Goal: Task Accomplishment & Management: Use online tool/utility

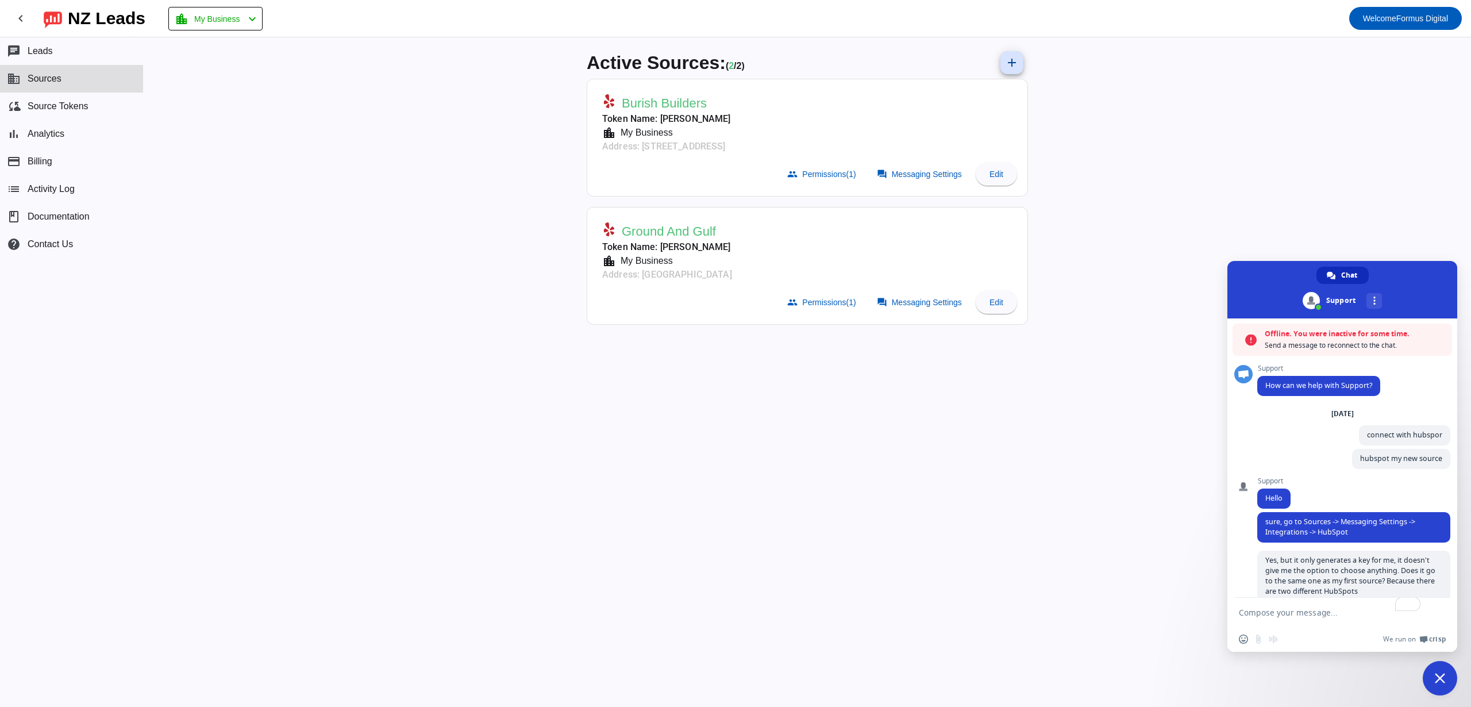
scroll to position [316, 0]
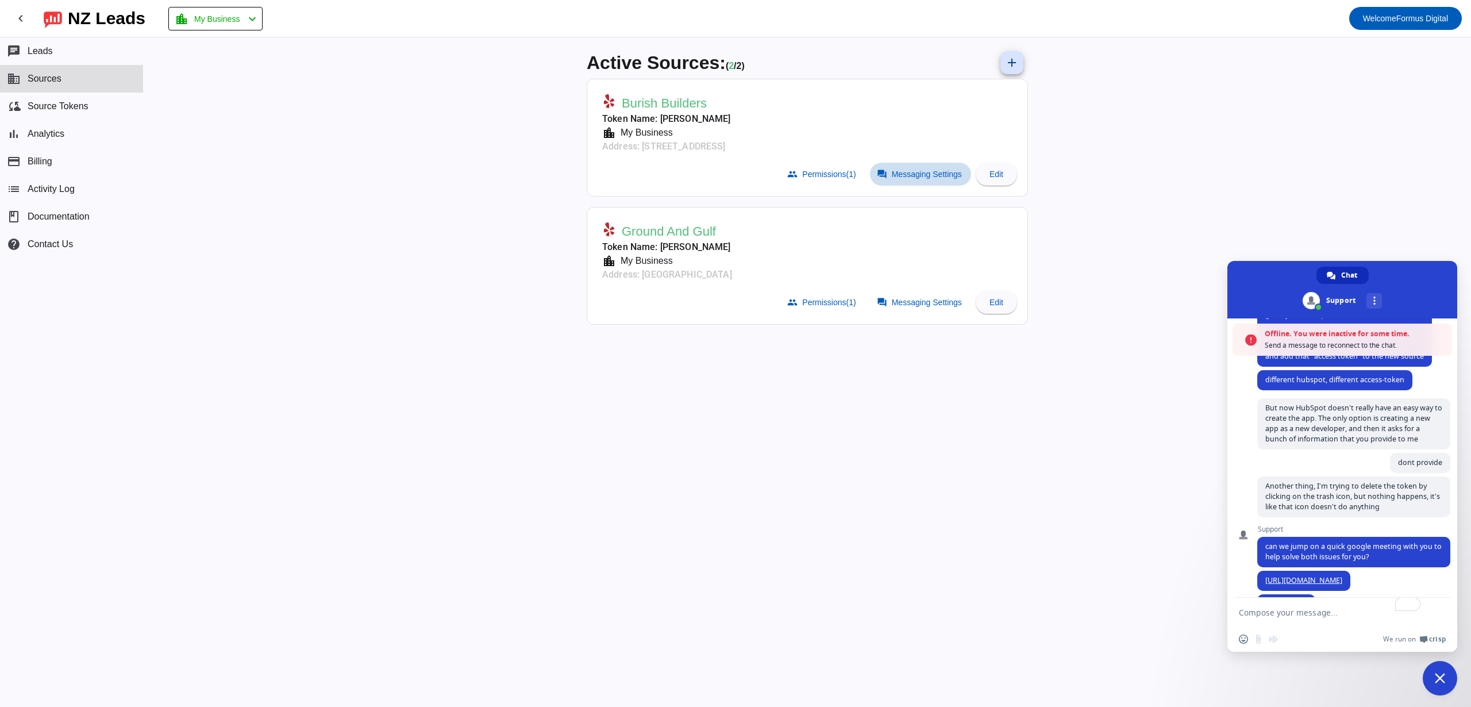
click at [928, 176] on span "Messaging Settings" at bounding box center [927, 174] width 70 height 9
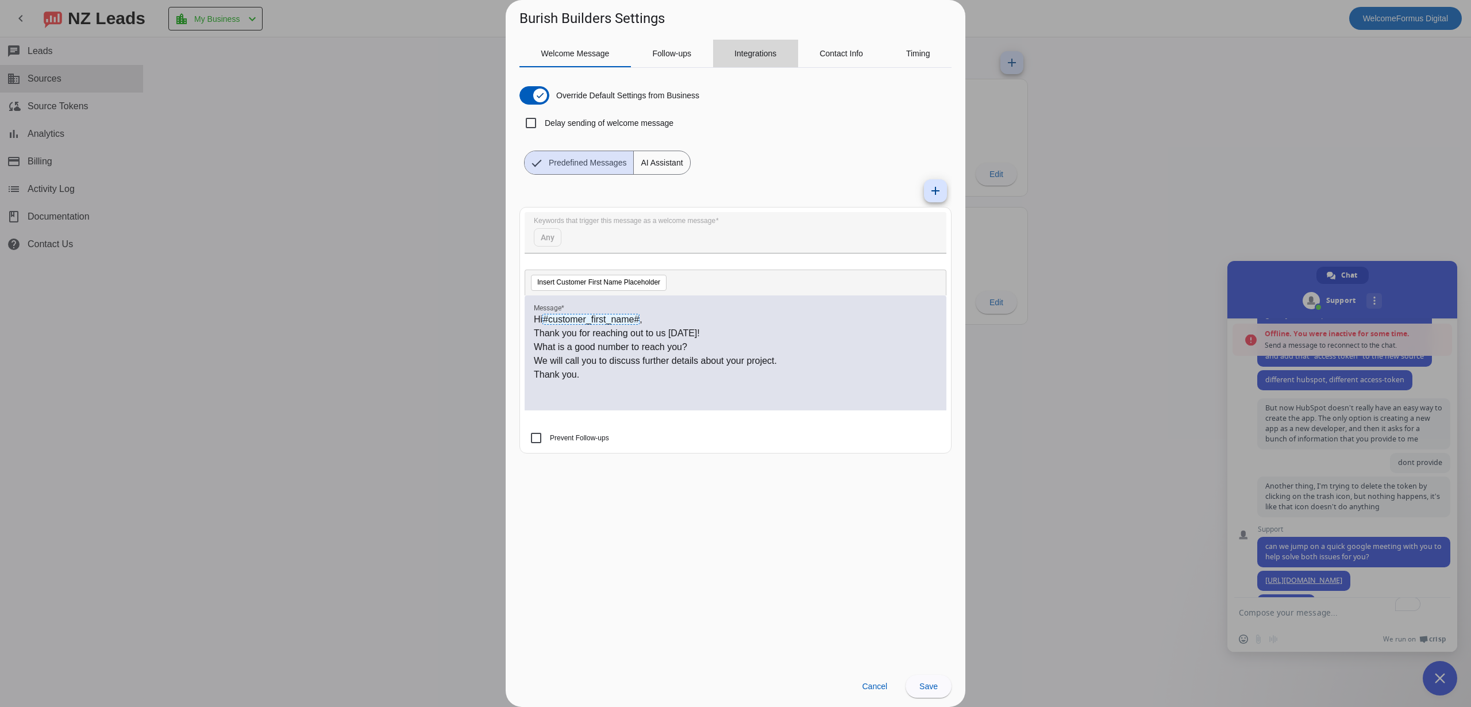
click at [779, 61] on div "Integrations" at bounding box center [755, 54] width 85 height 28
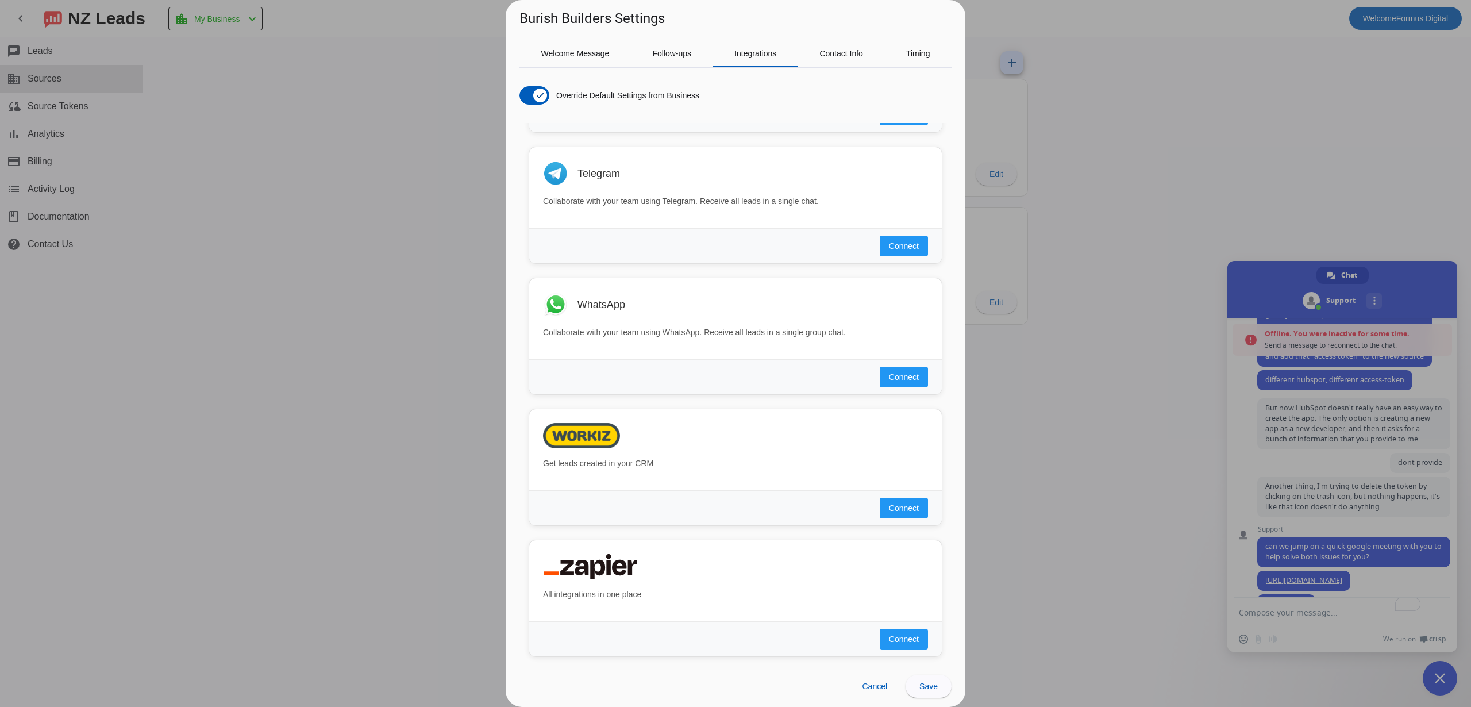
scroll to position [927, 0]
click at [893, 633] on span "Connect" at bounding box center [904, 635] width 30 height 11
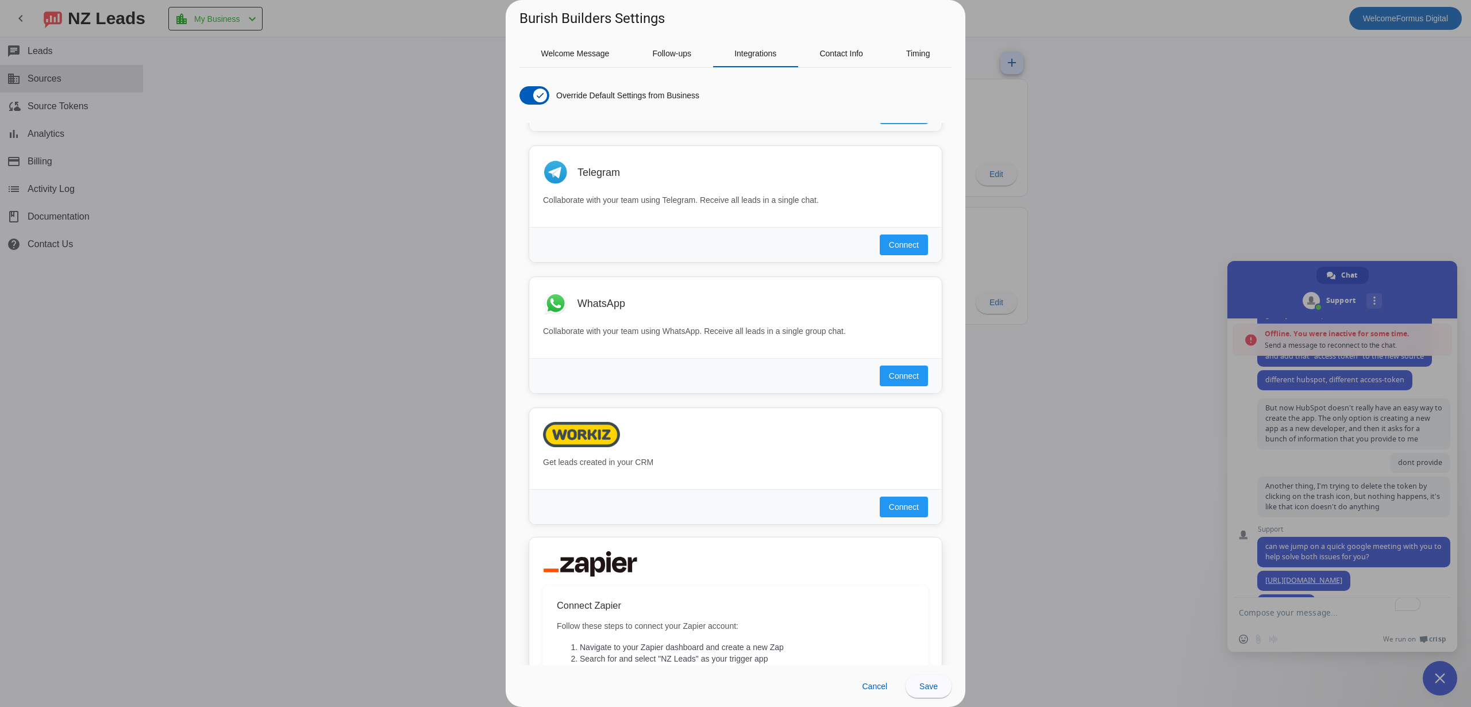
scroll to position [928, 0]
click at [935, 689] on span "Save" at bounding box center [929, 686] width 18 height 9
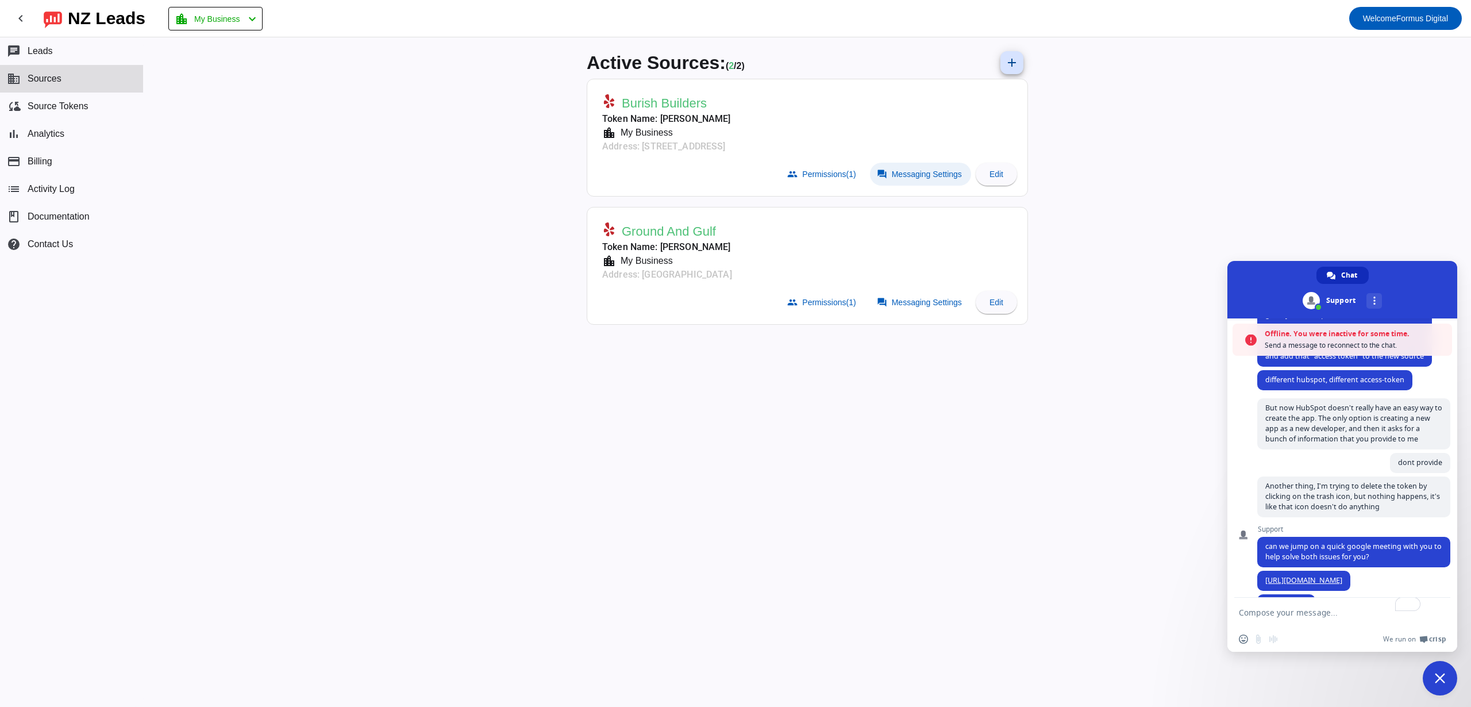
click at [919, 175] on span "Messaging Settings" at bounding box center [927, 174] width 70 height 9
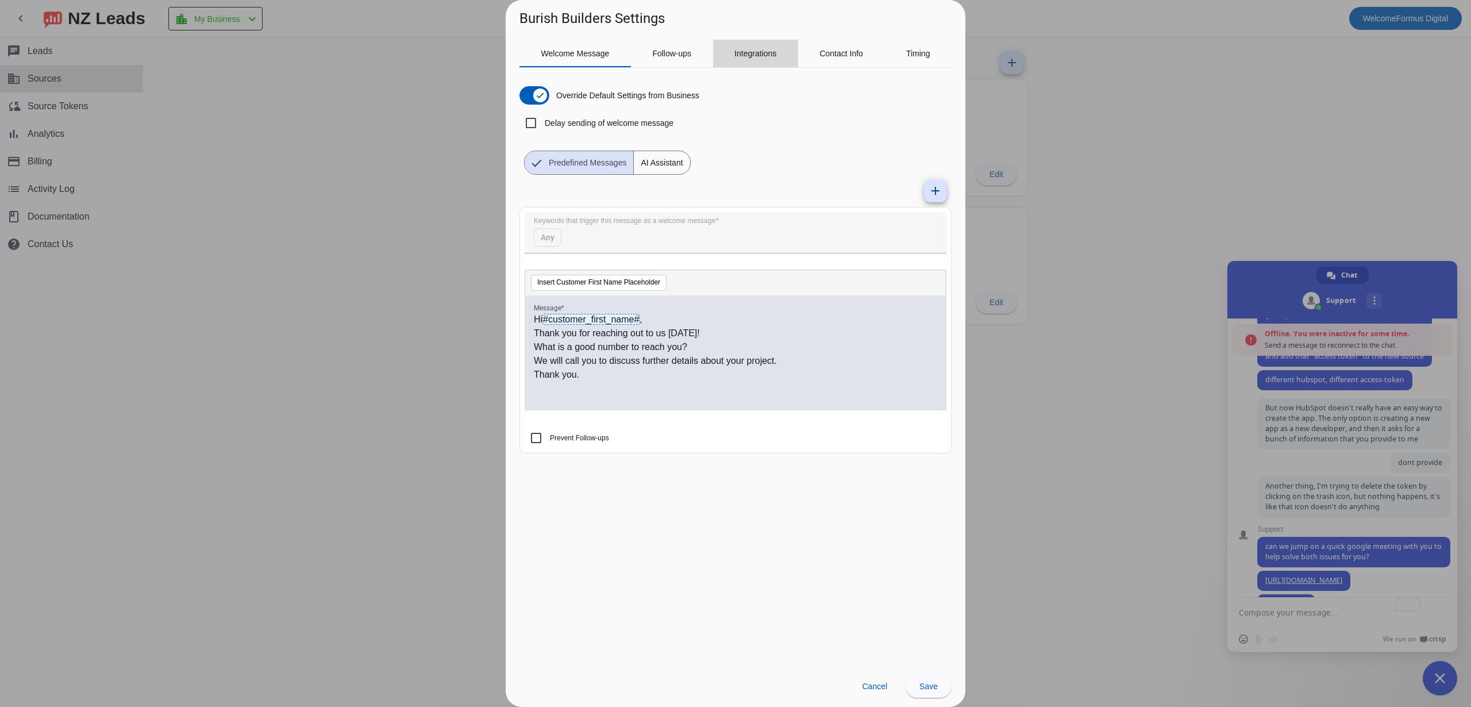
click at [766, 60] on span "Integrations" at bounding box center [755, 54] width 42 height 28
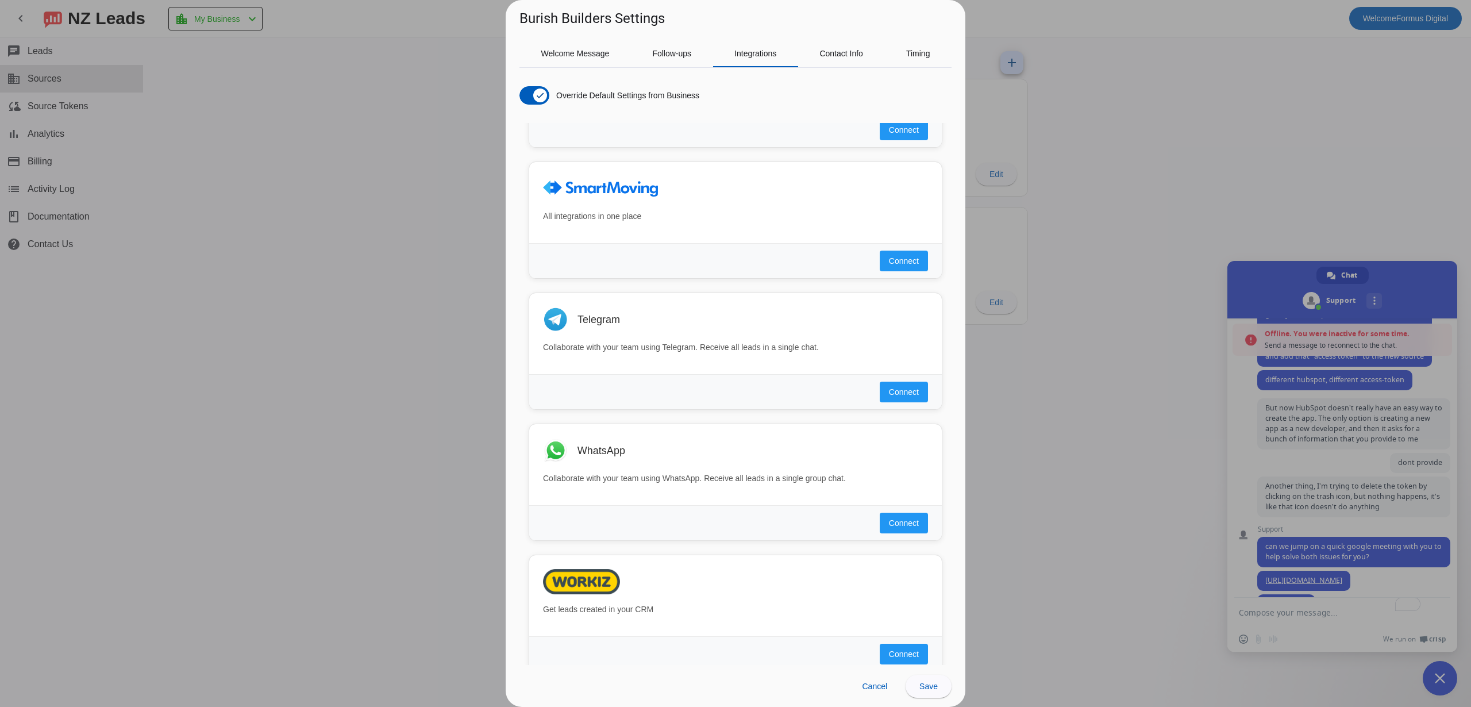
scroll to position [927, 0]
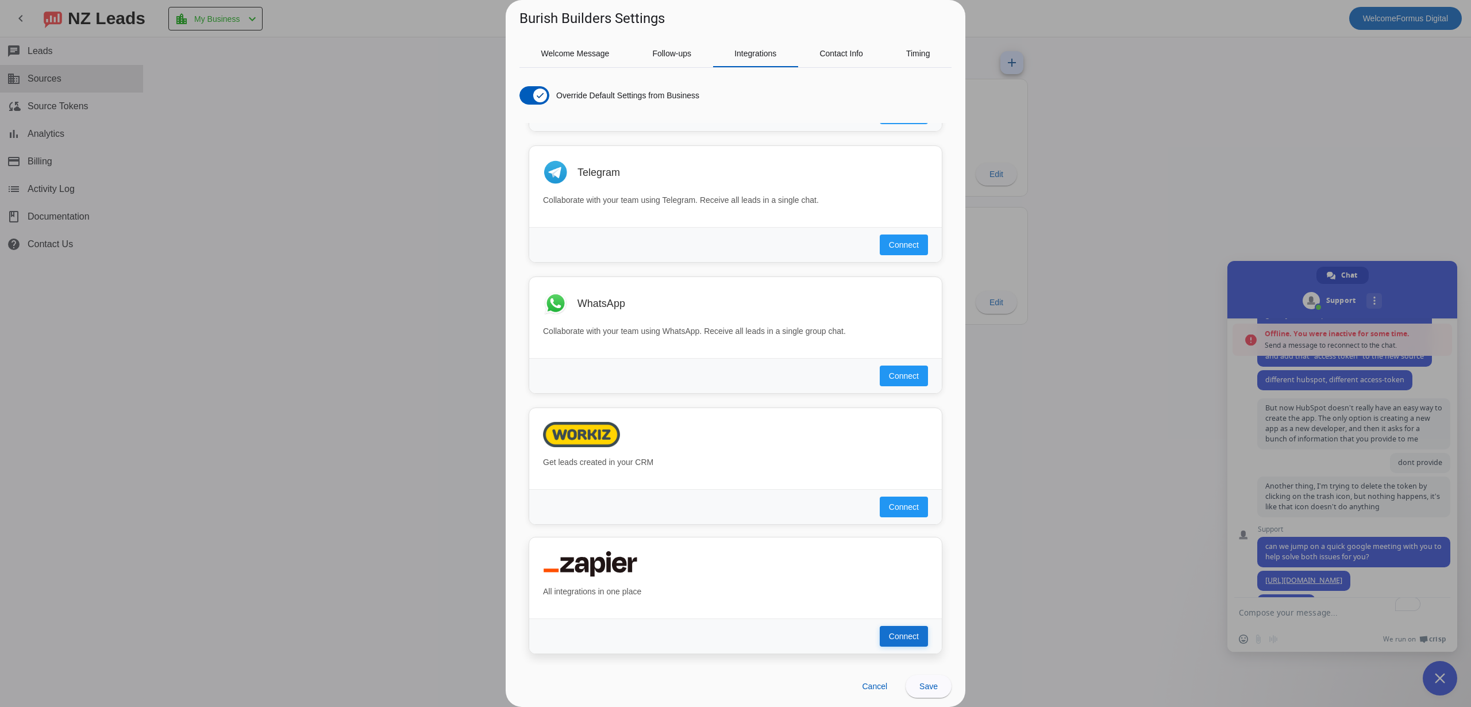
click at [894, 637] on span "Connect" at bounding box center [904, 635] width 30 height 11
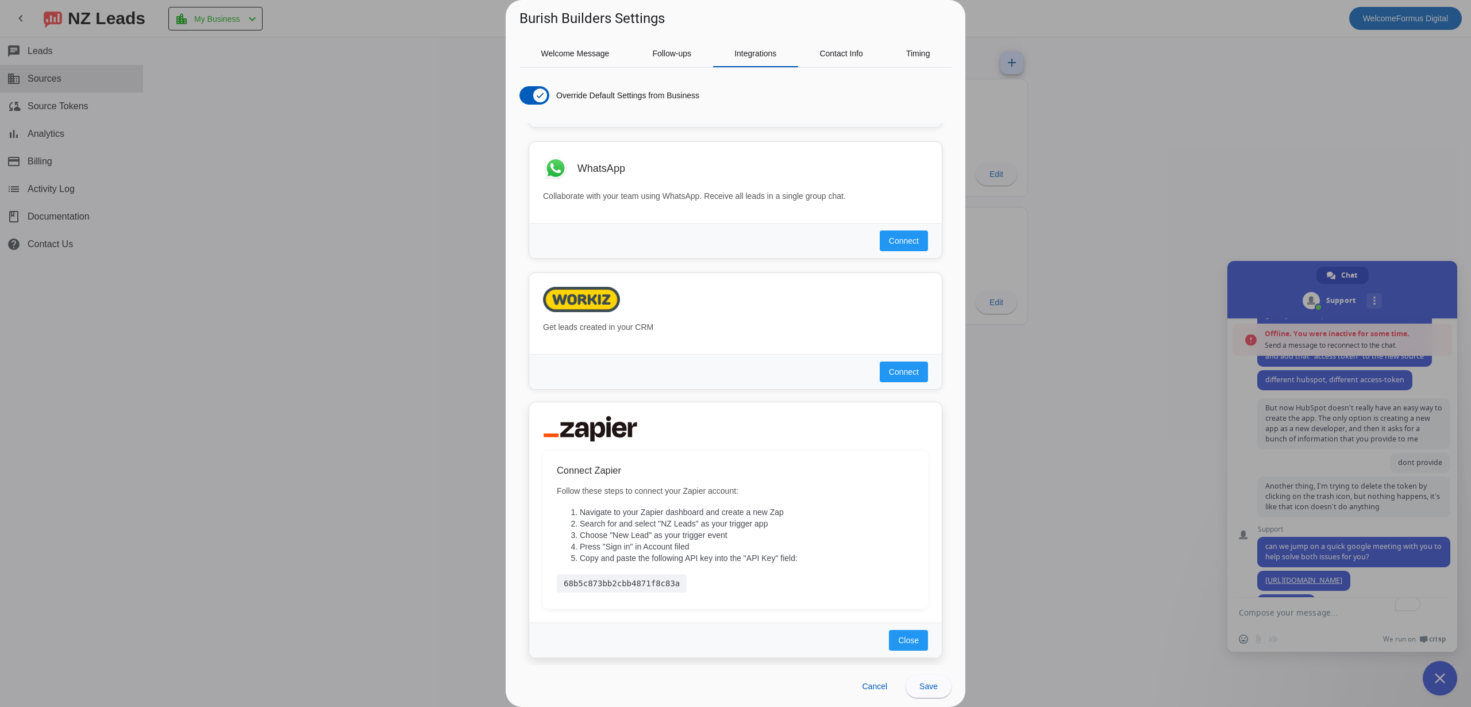
scroll to position [1066, 0]
click at [636, 574] on div "68b5c873bb2cbb4871f8c83a" at bounding box center [622, 579] width 130 height 18
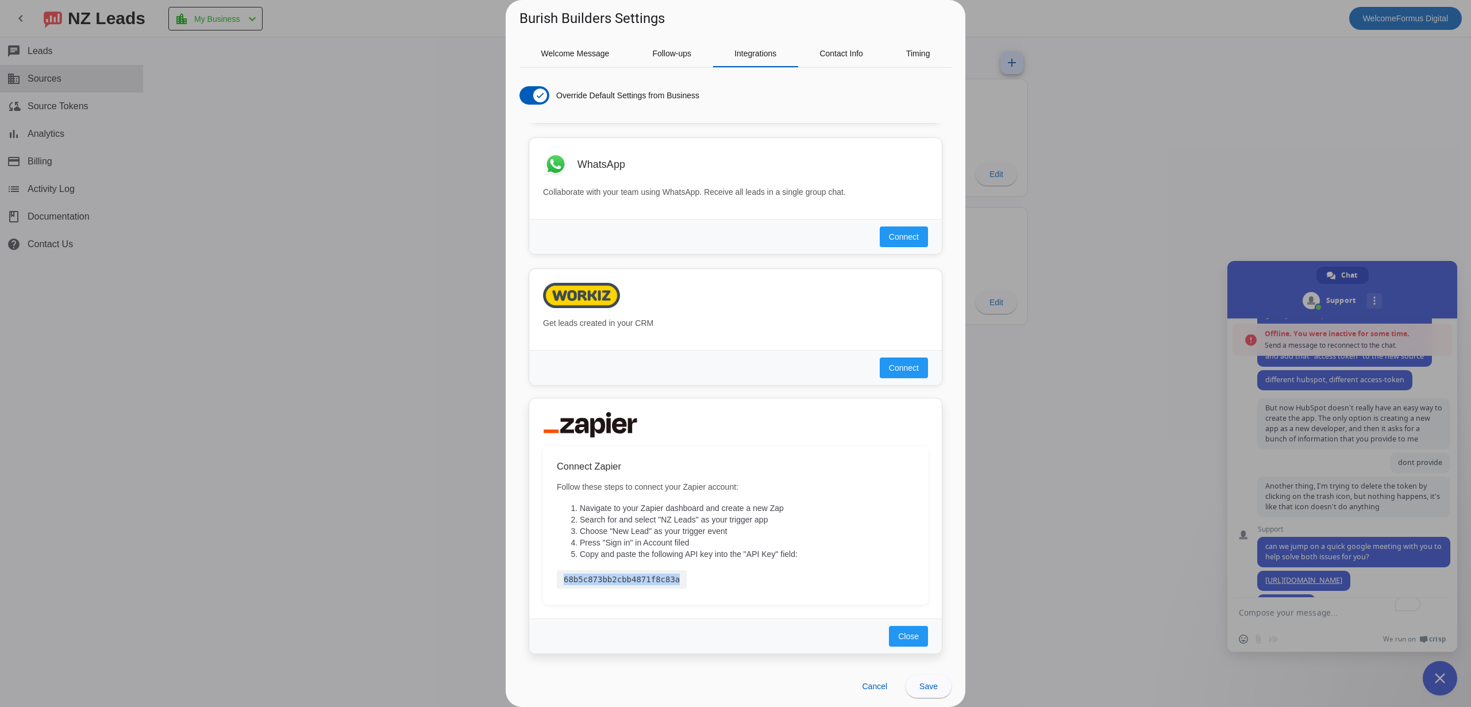
click at [636, 574] on div "68b5c873bb2cbb4871f8c83a" at bounding box center [622, 579] width 130 height 18
copy source-config-dialog "68b5c873bb2cbb4871f8c83a Close Cancel Save"
